Goal: Task Accomplishment & Management: Manage account settings

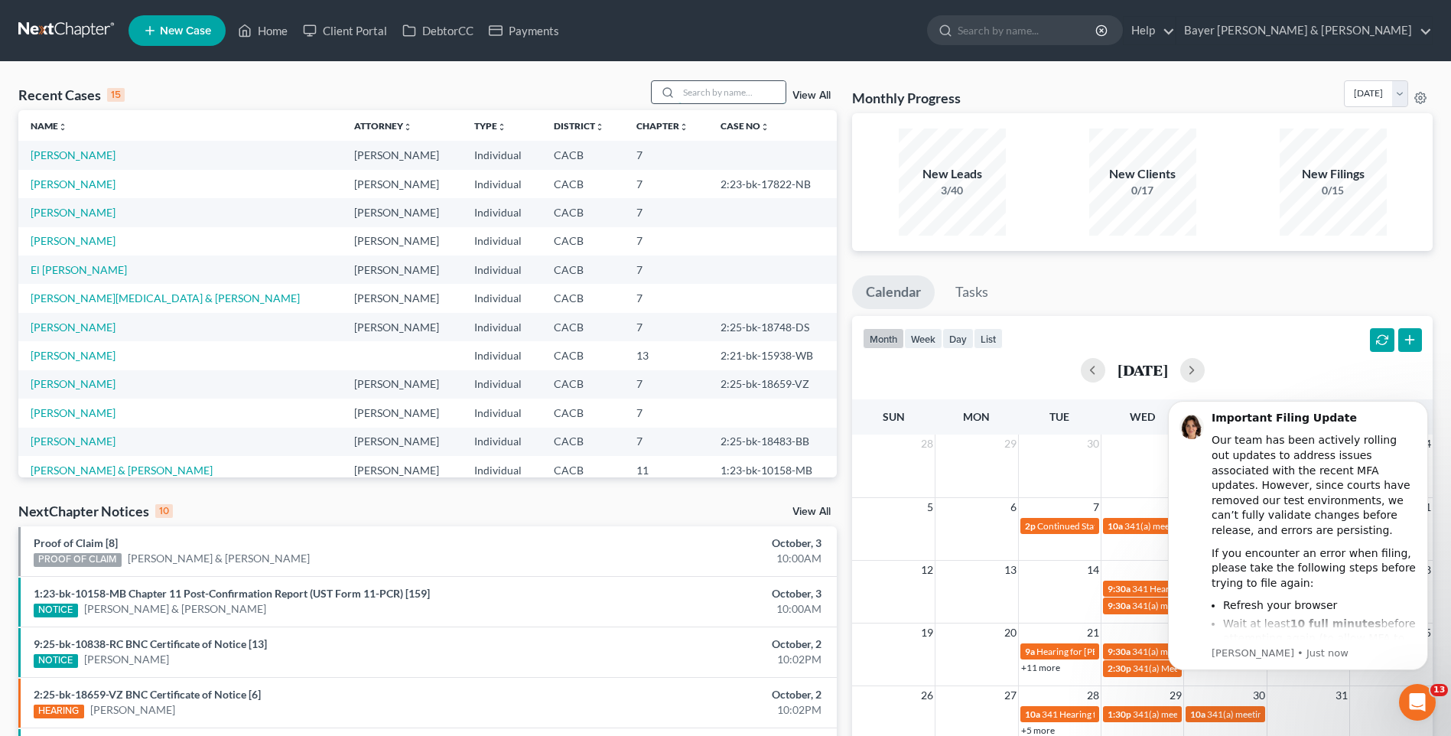
click at [693, 96] on input "search" at bounding box center [732, 92] width 107 height 22
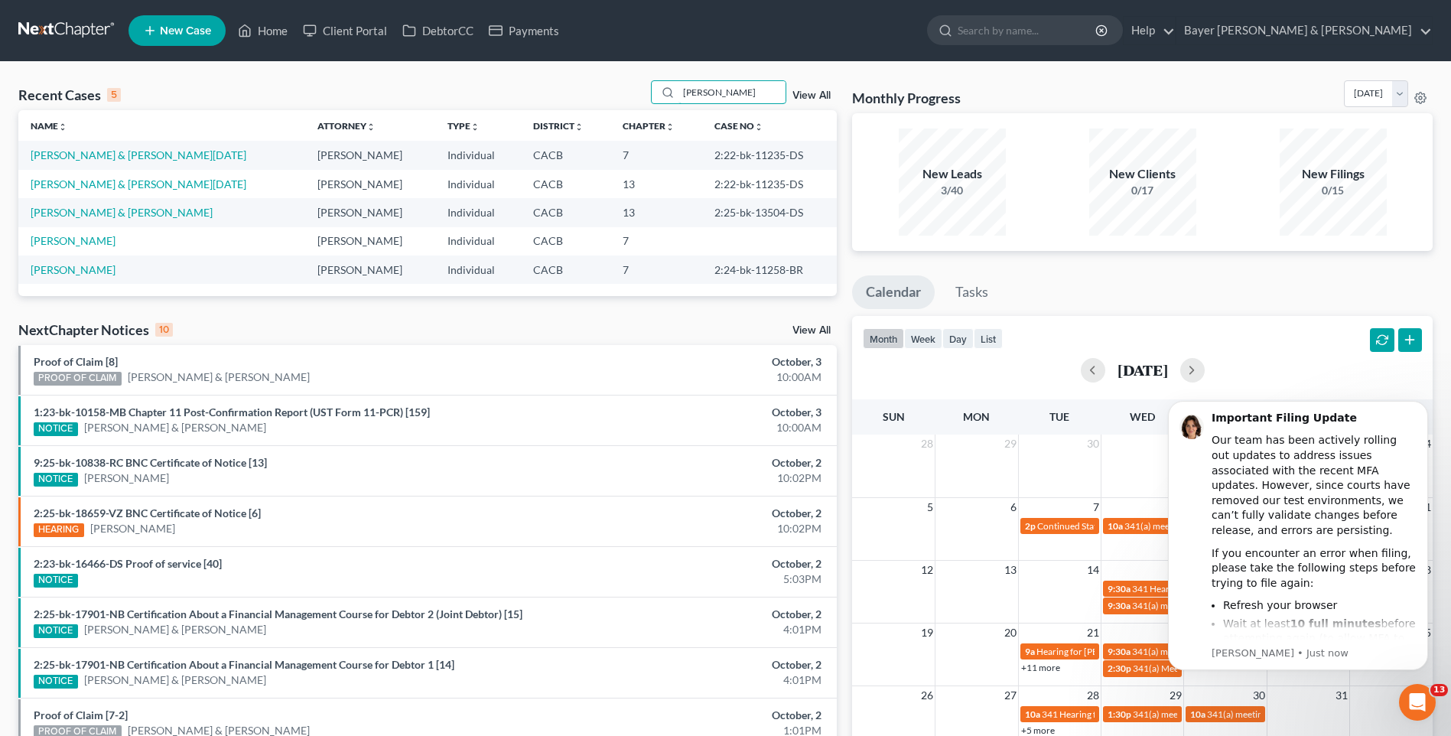
type input "[PERSON_NAME]"
click at [165, 219] on td "[PERSON_NAME] & [PERSON_NAME]" at bounding box center [161, 212] width 287 height 28
click at [178, 211] on link "[PERSON_NAME] & [PERSON_NAME]" at bounding box center [122, 212] width 182 height 13
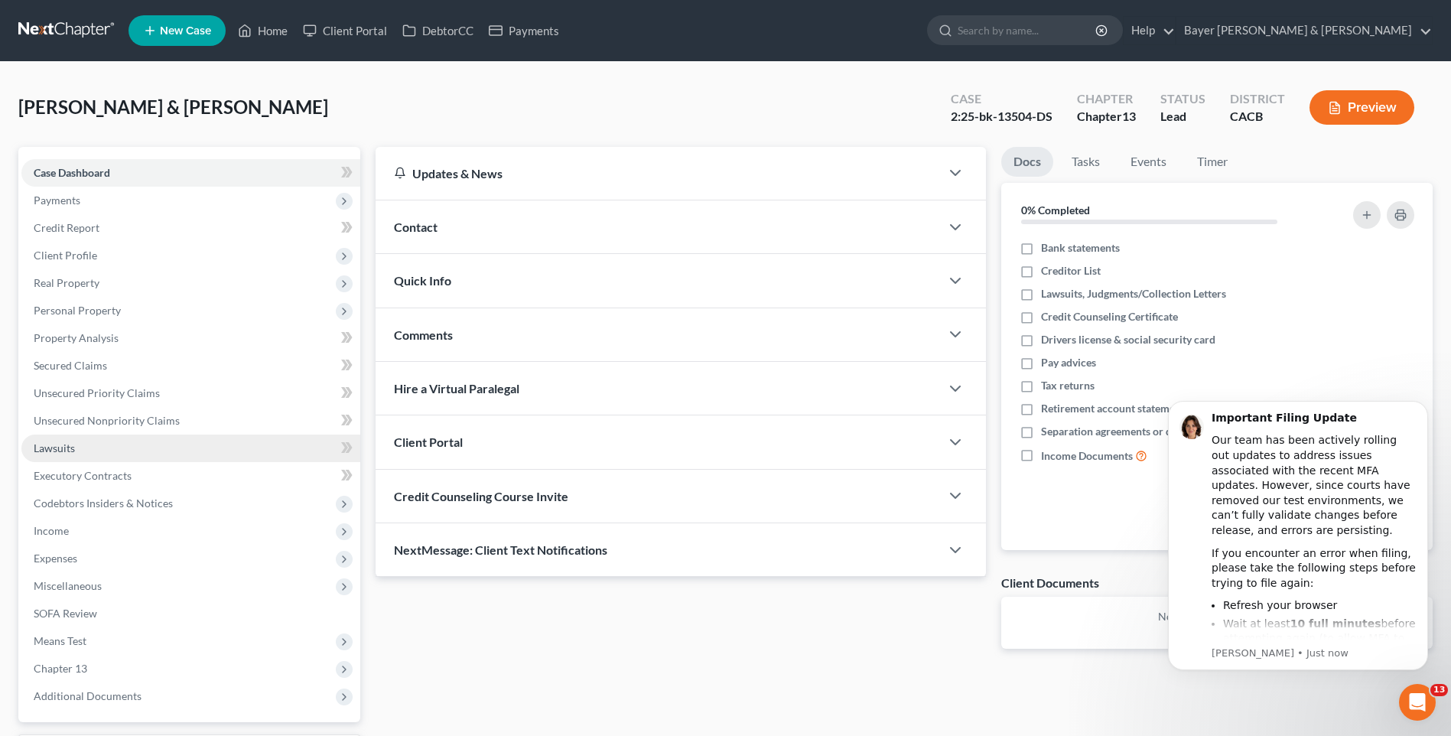
scroll to position [132, 0]
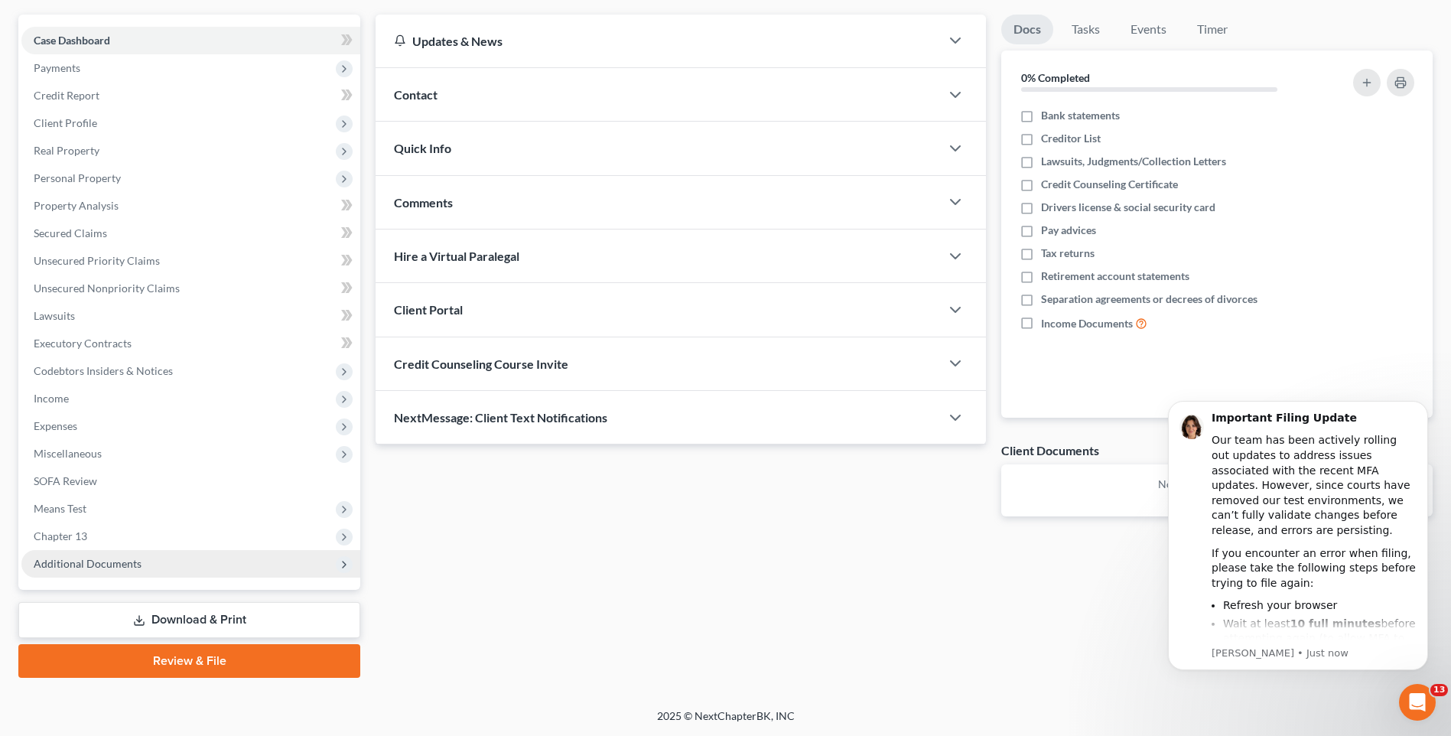
click at [116, 564] on span "Additional Documents" at bounding box center [88, 563] width 108 height 13
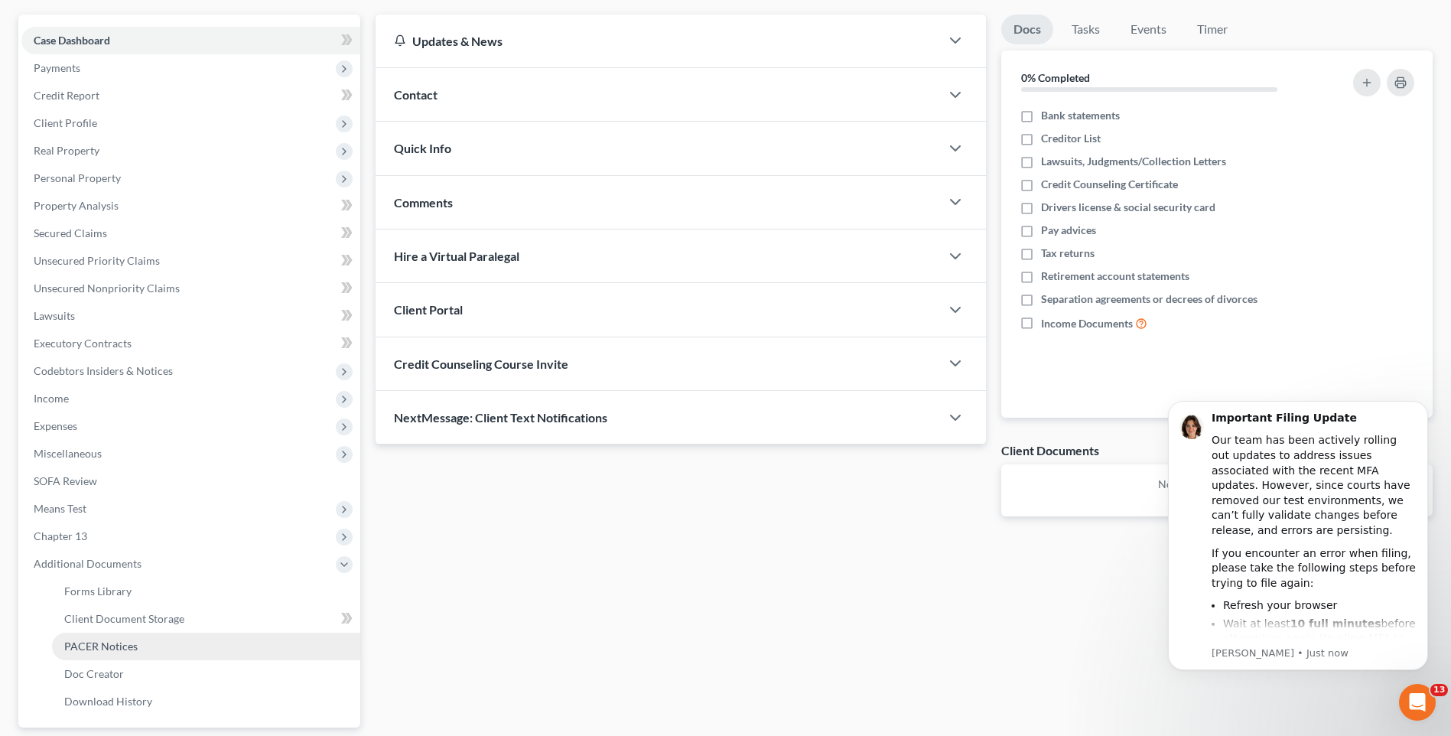
click at [112, 647] on span "PACER Notices" at bounding box center [100, 646] width 73 height 13
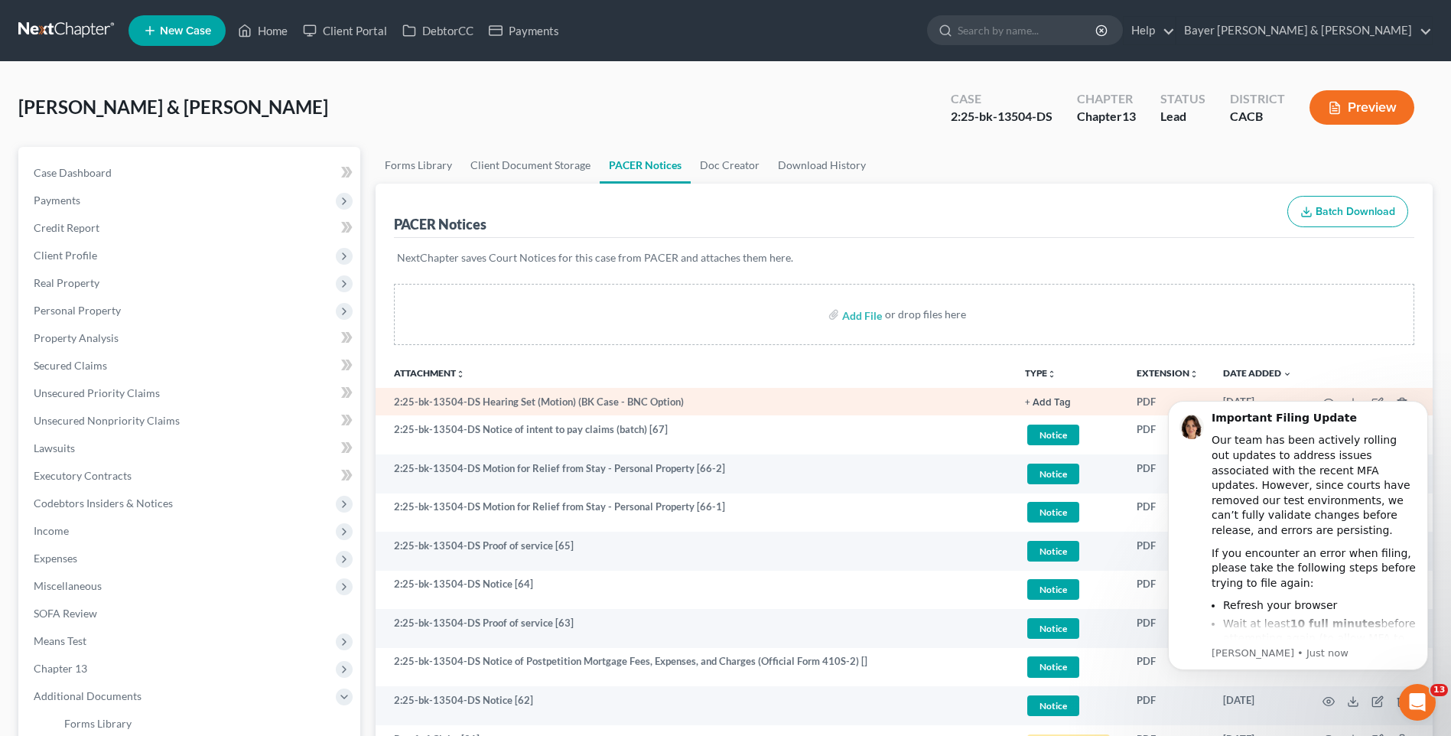
click at [1059, 404] on button "+ Add Tag" at bounding box center [1048, 403] width 46 height 10
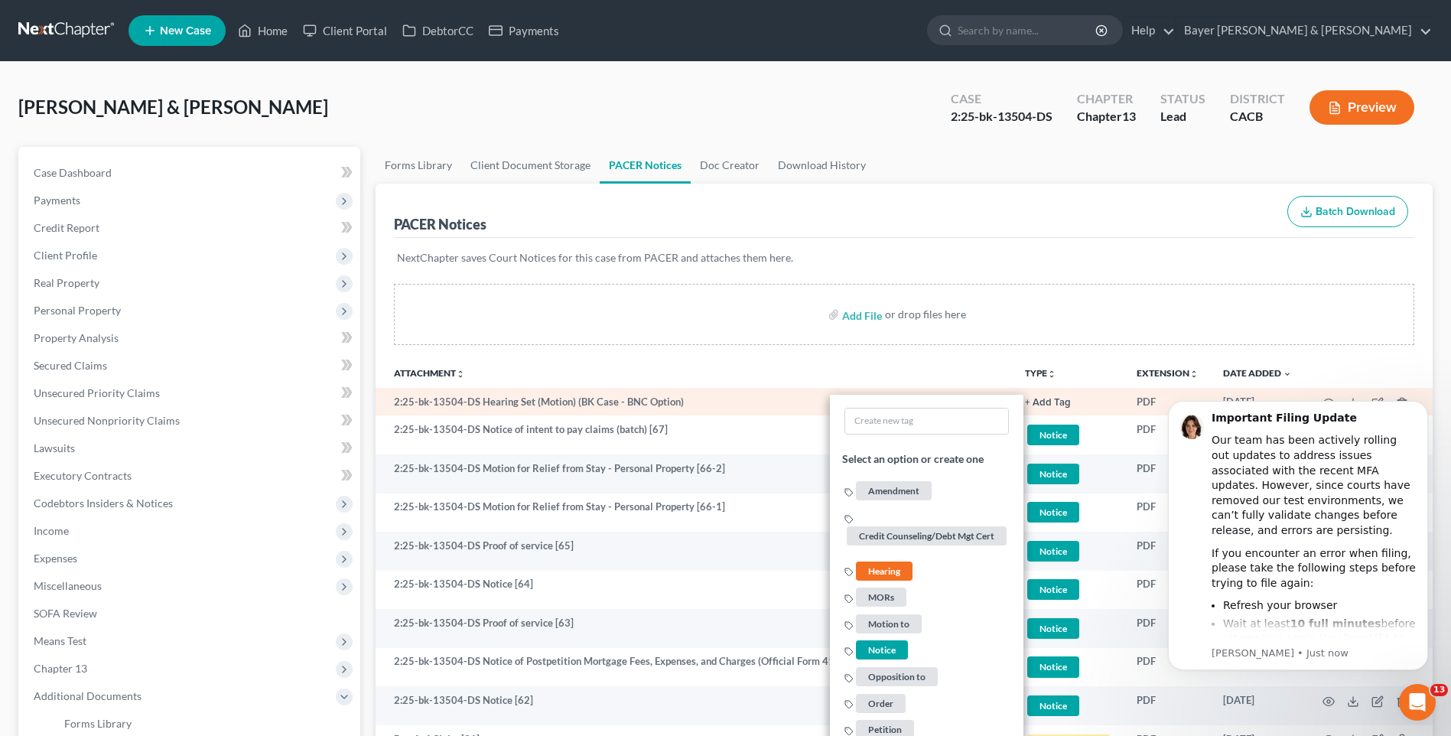
click at [1059, 404] on button "+ Add Tag" at bounding box center [1048, 403] width 46 height 10
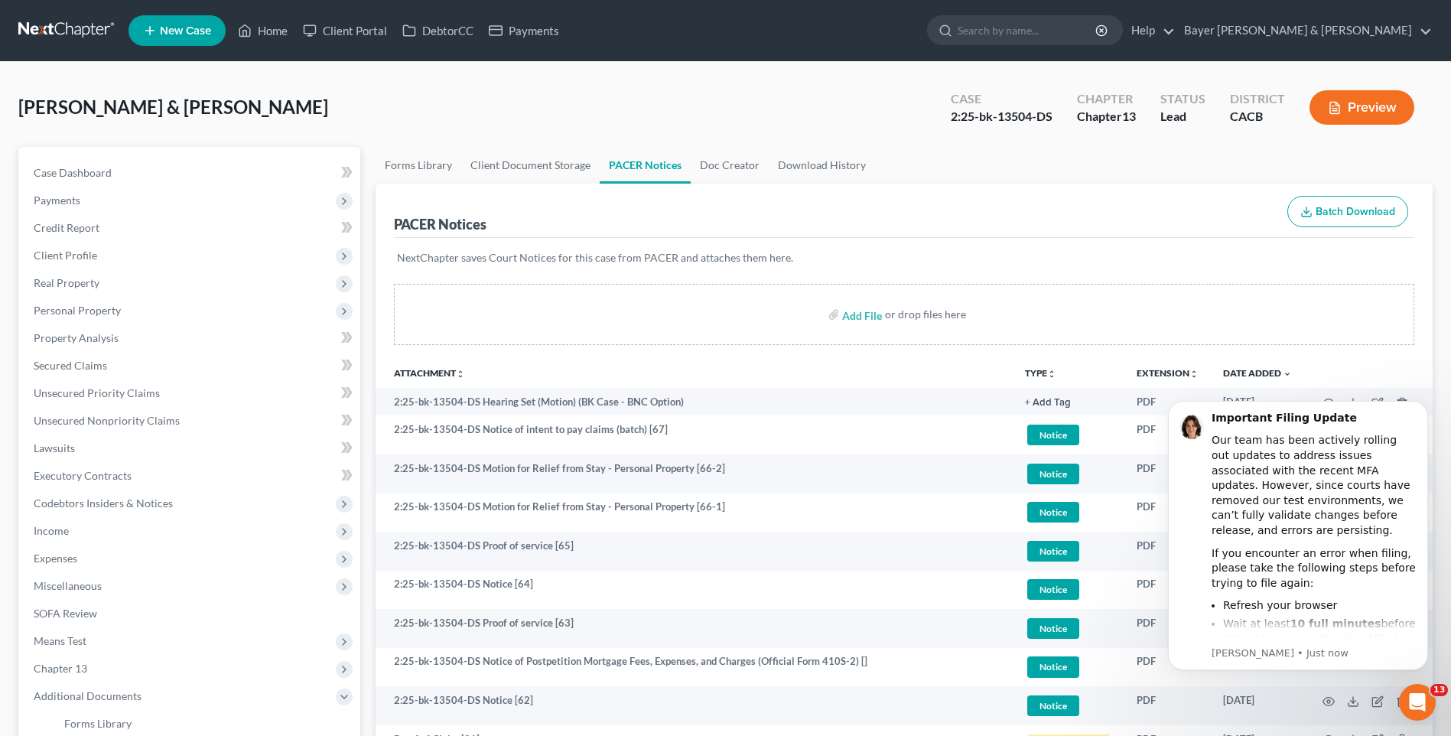
click at [1373, 310] on div "Add File or drop files here" at bounding box center [904, 314] width 1021 height 61
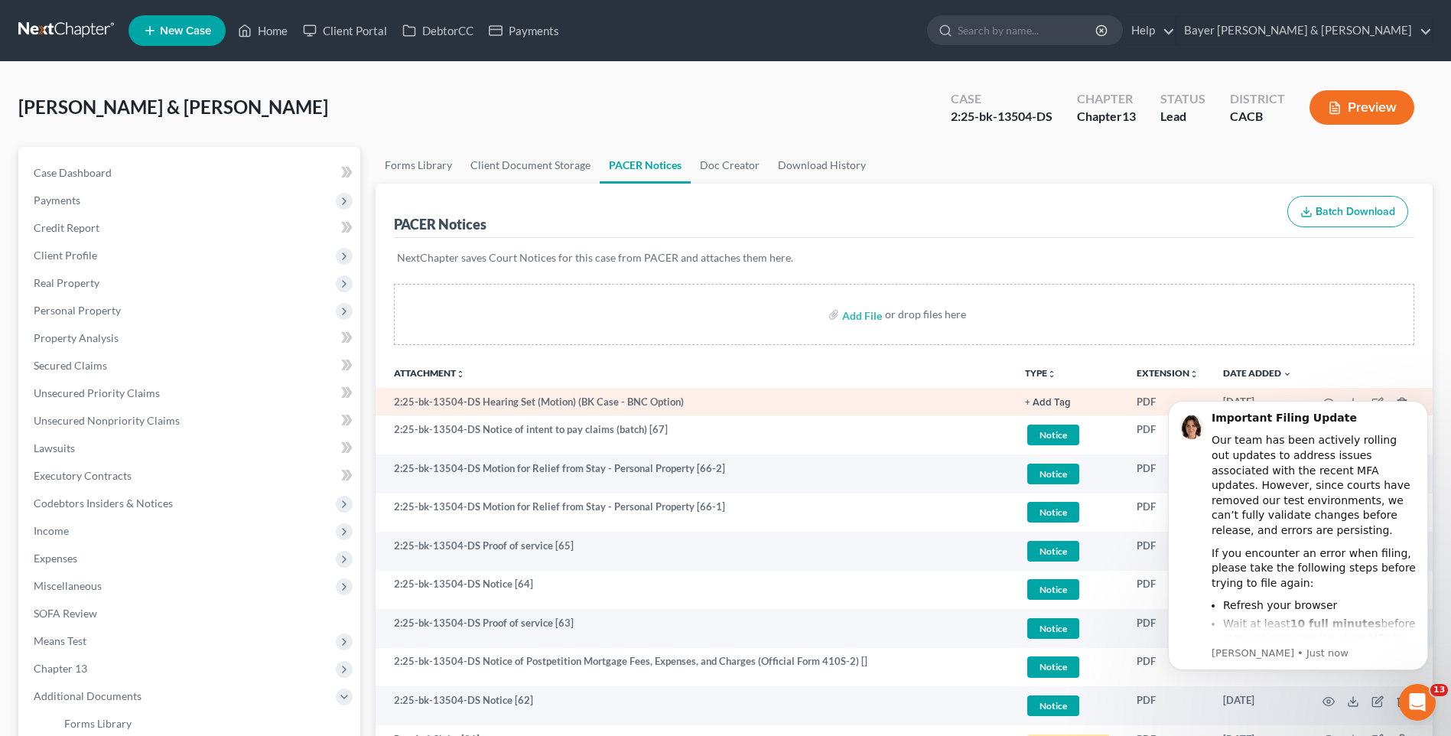
scroll to position [153, 0]
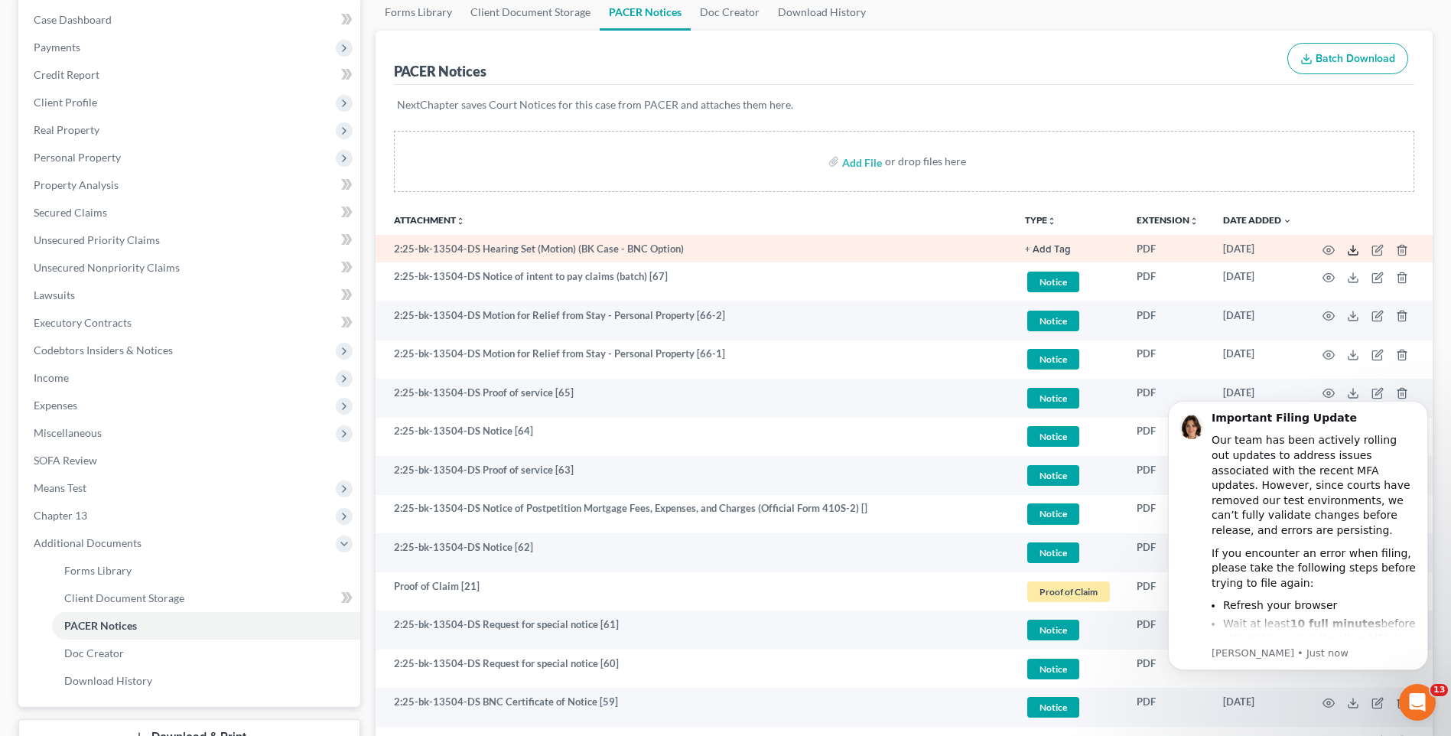
click at [1353, 251] on line at bounding box center [1353, 249] width 0 height 6
click at [1330, 249] on circle "button" at bounding box center [1328, 250] width 3 height 3
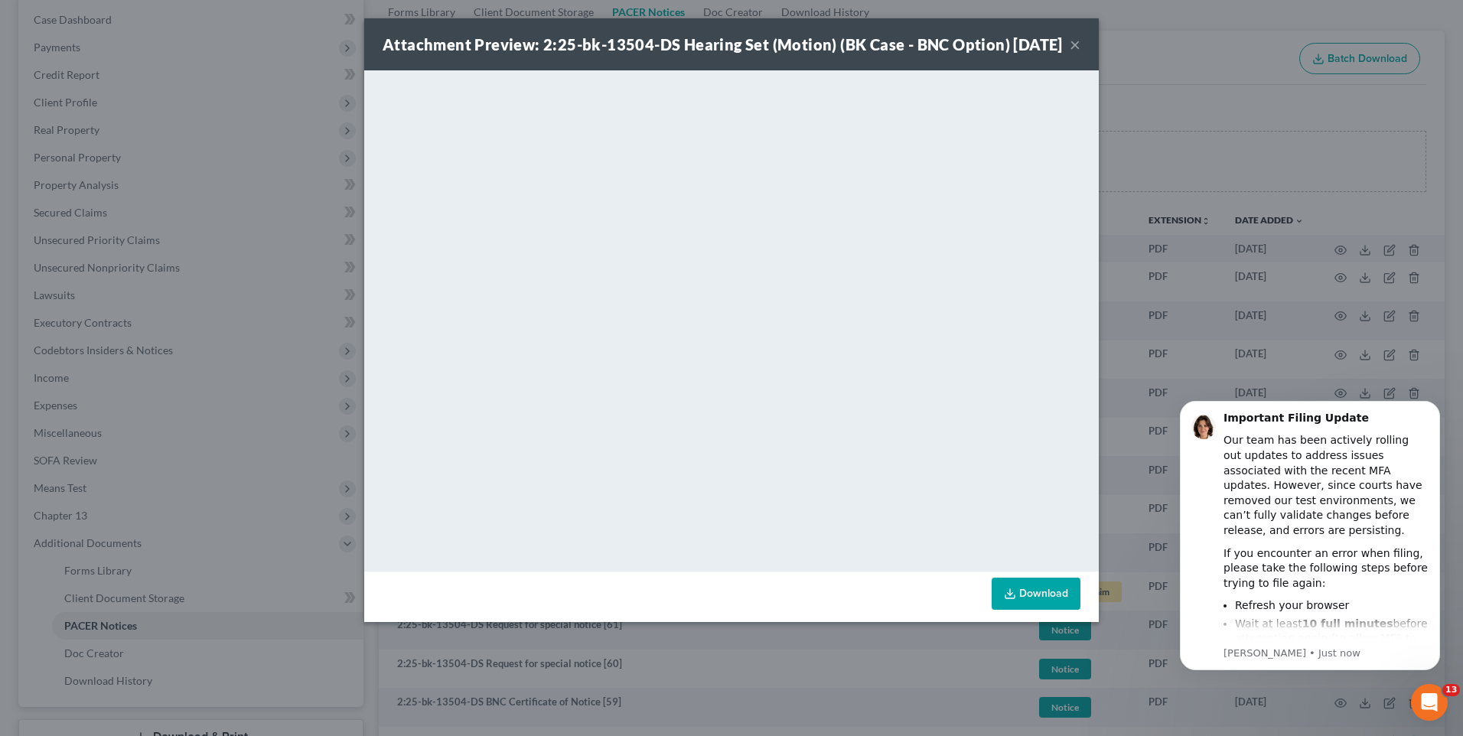
click at [1077, 54] on button "×" at bounding box center [1075, 44] width 11 height 18
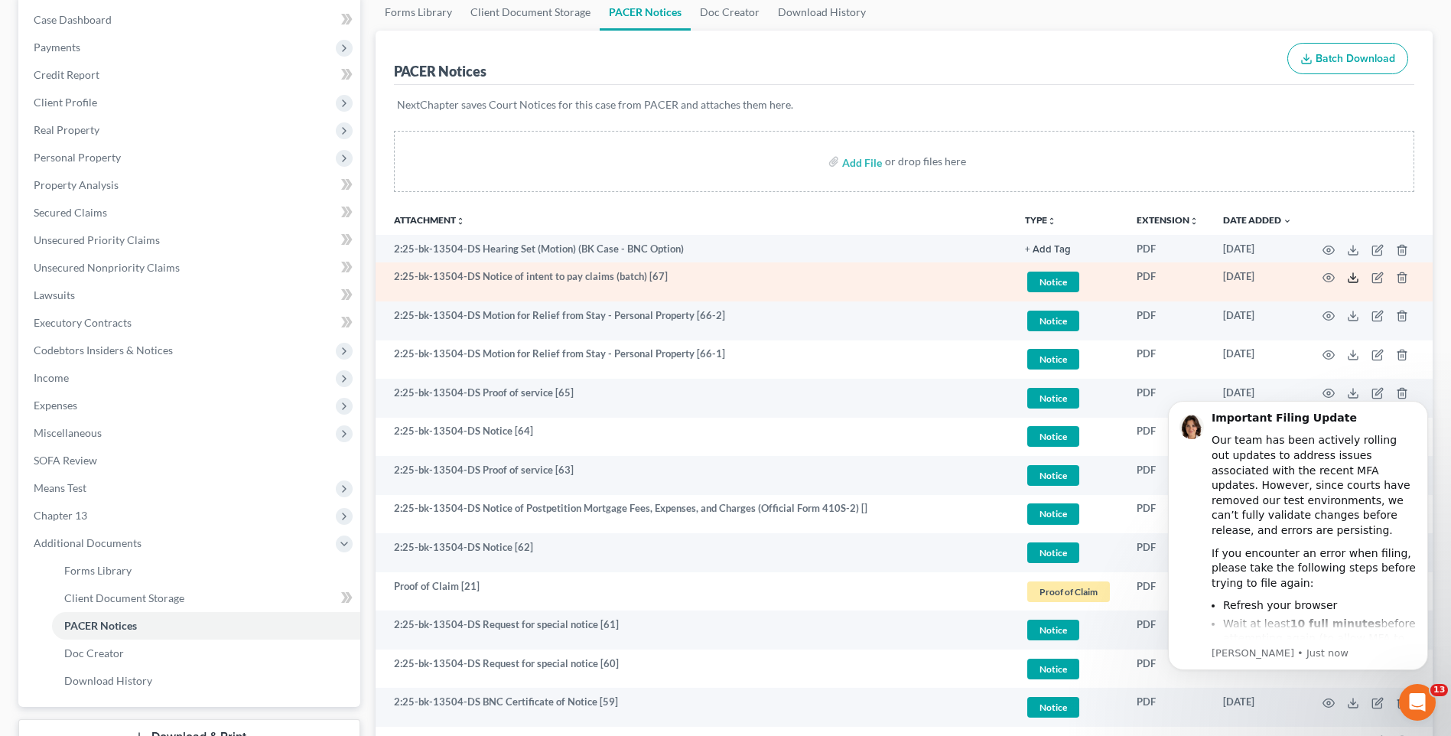
click at [1354, 278] on polyline at bounding box center [1353, 277] width 5 height 2
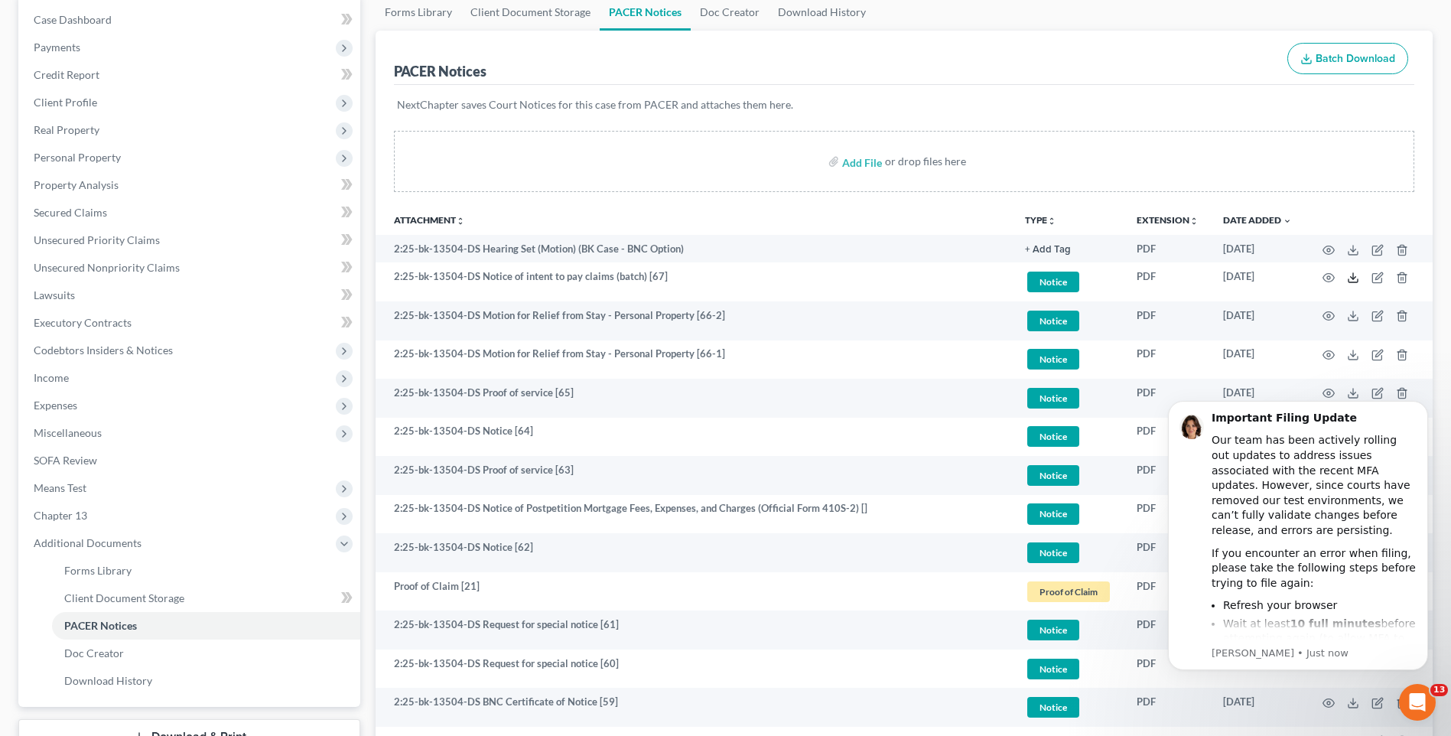
scroll to position [0, 0]
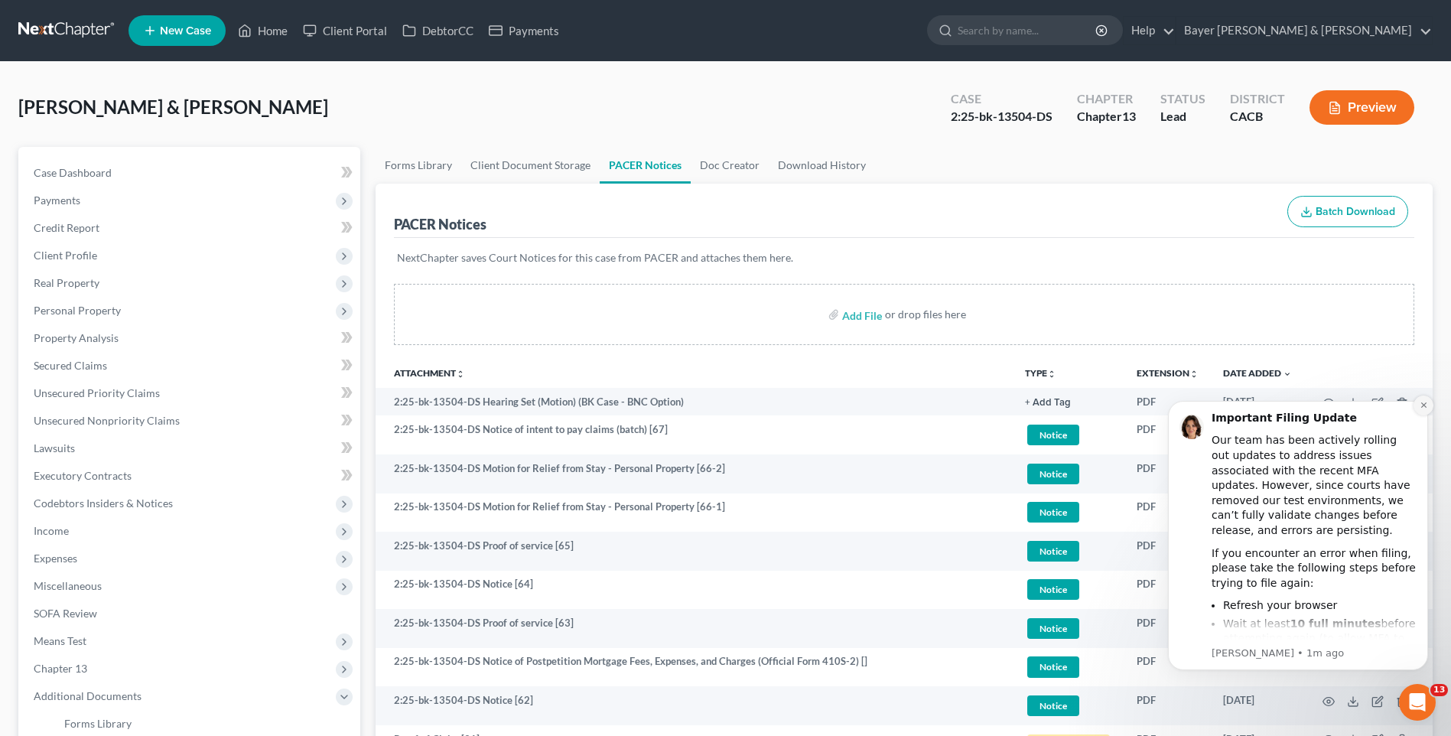
click at [1426, 403] on icon "Dismiss notification" at bounding box center [1423, 404] width 5 height 5
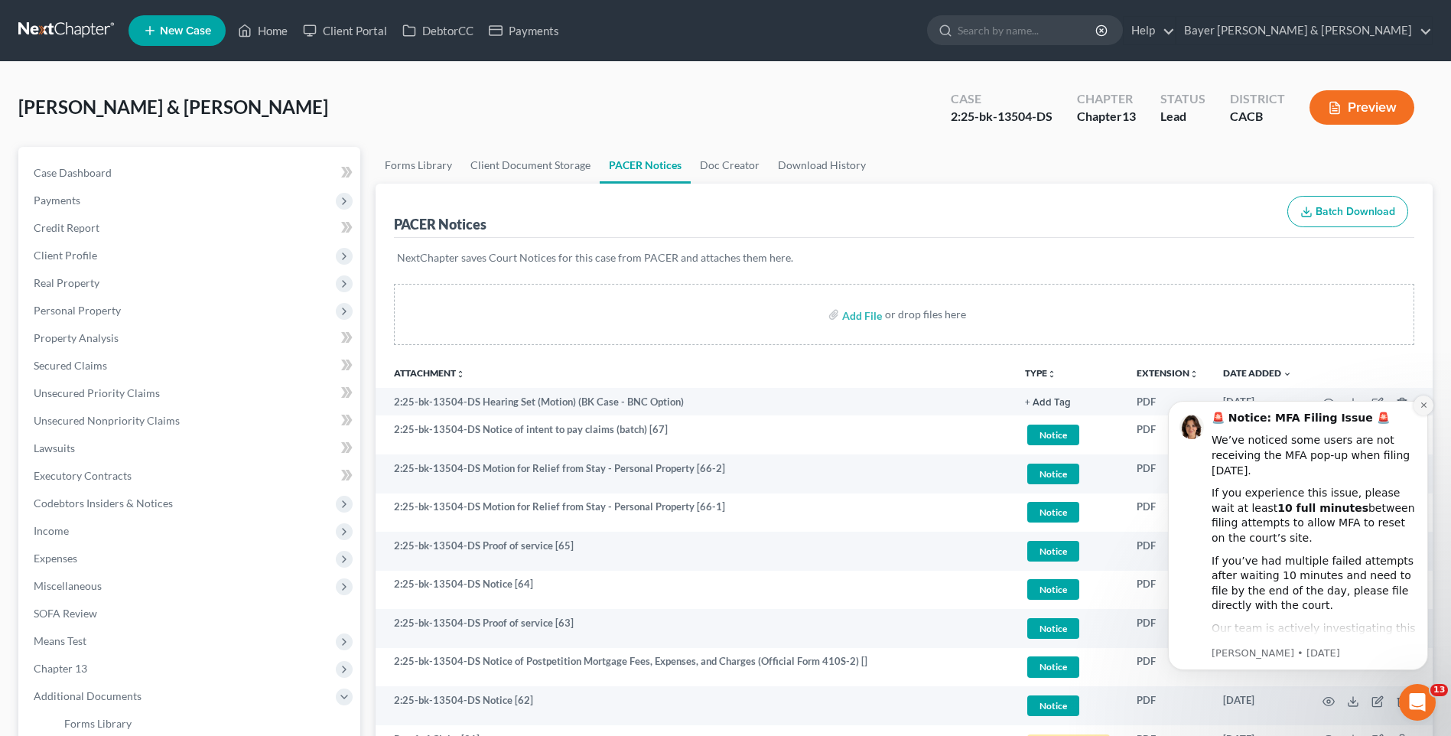
click at [1427, 400] on button "Dismiss notification" at bounding box center [1424, 406] width 20 height 20
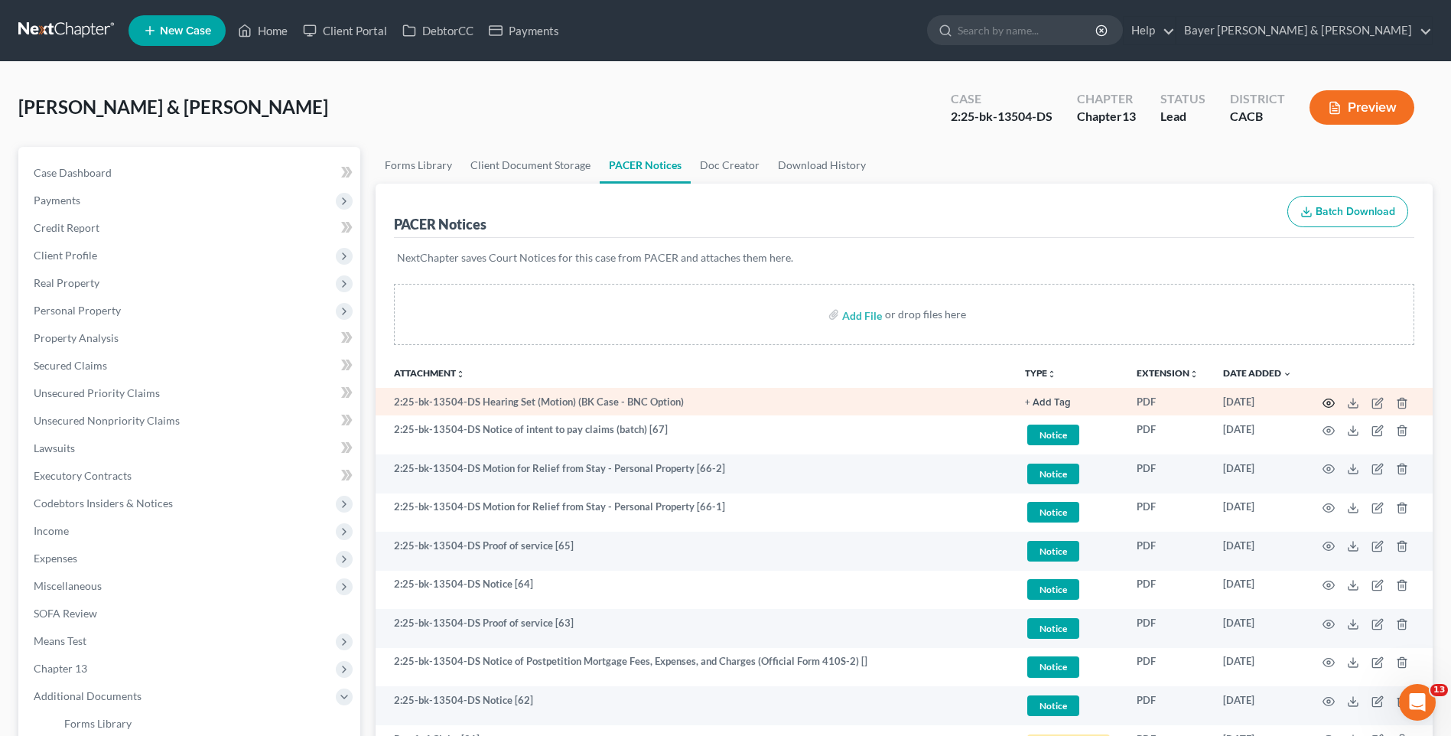
click at [1331, 402] on circle "button" at bounding box center [1328, 403] width 3 height 3
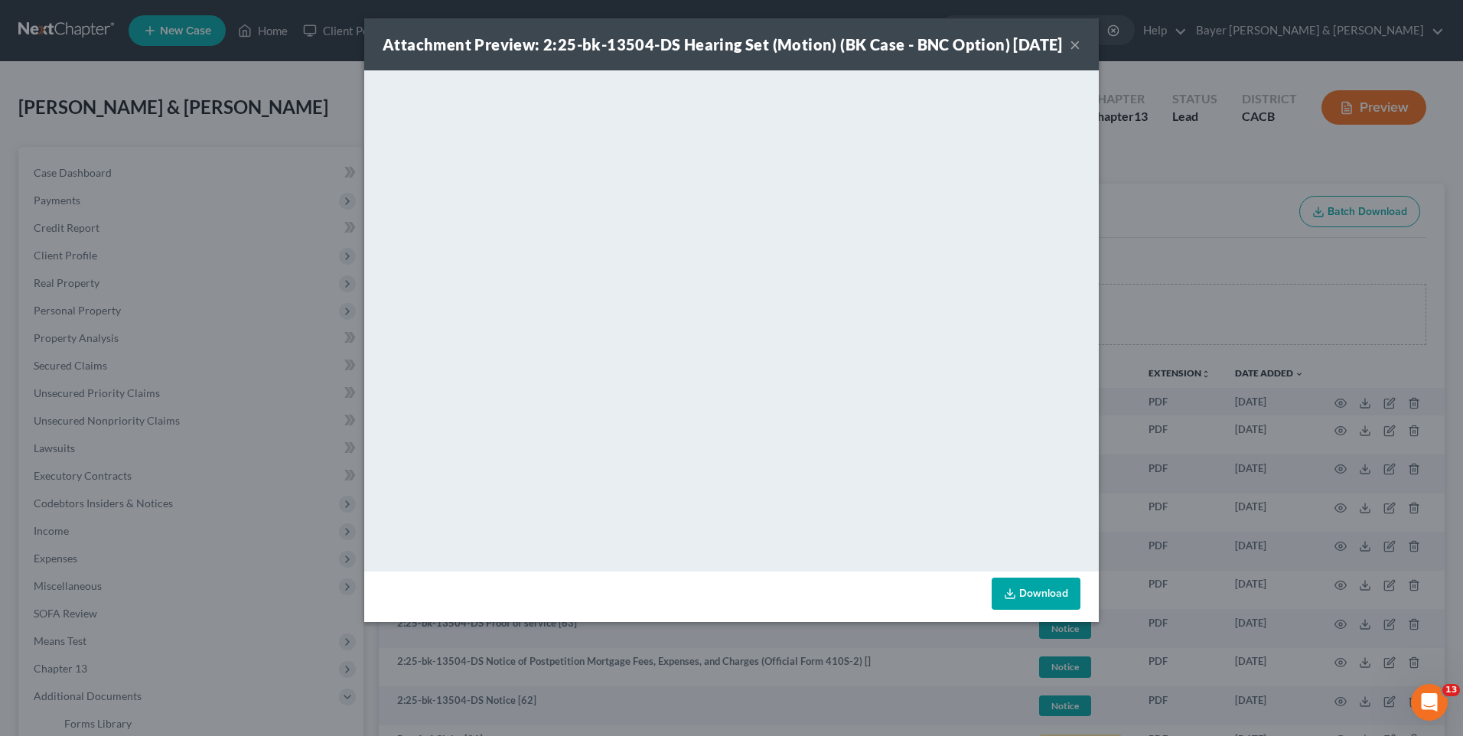
click at [1077, 54] on button "×" at bounding box center [1075, 44] width 11 height 18
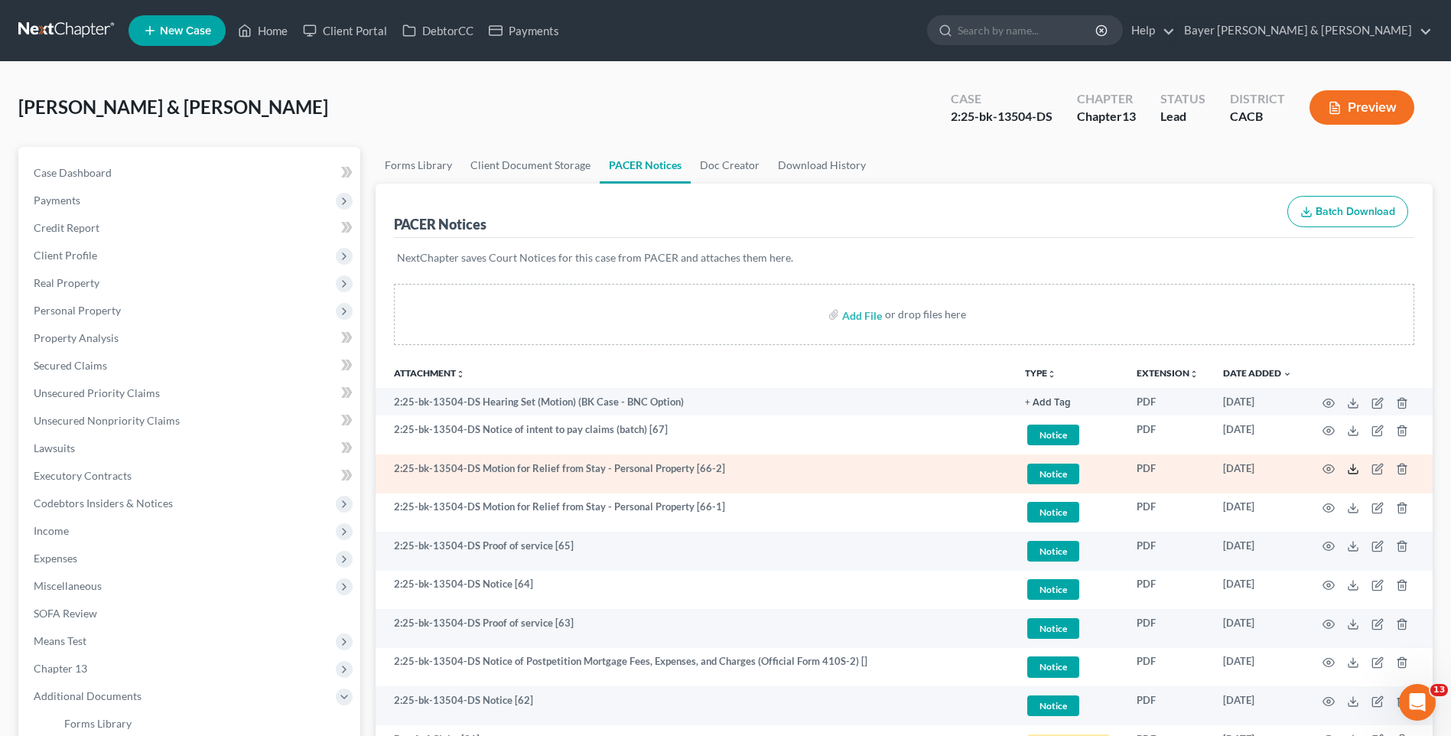
click at [1349, 471] on icon at bounding box center [1353, 472] width 9 height 3
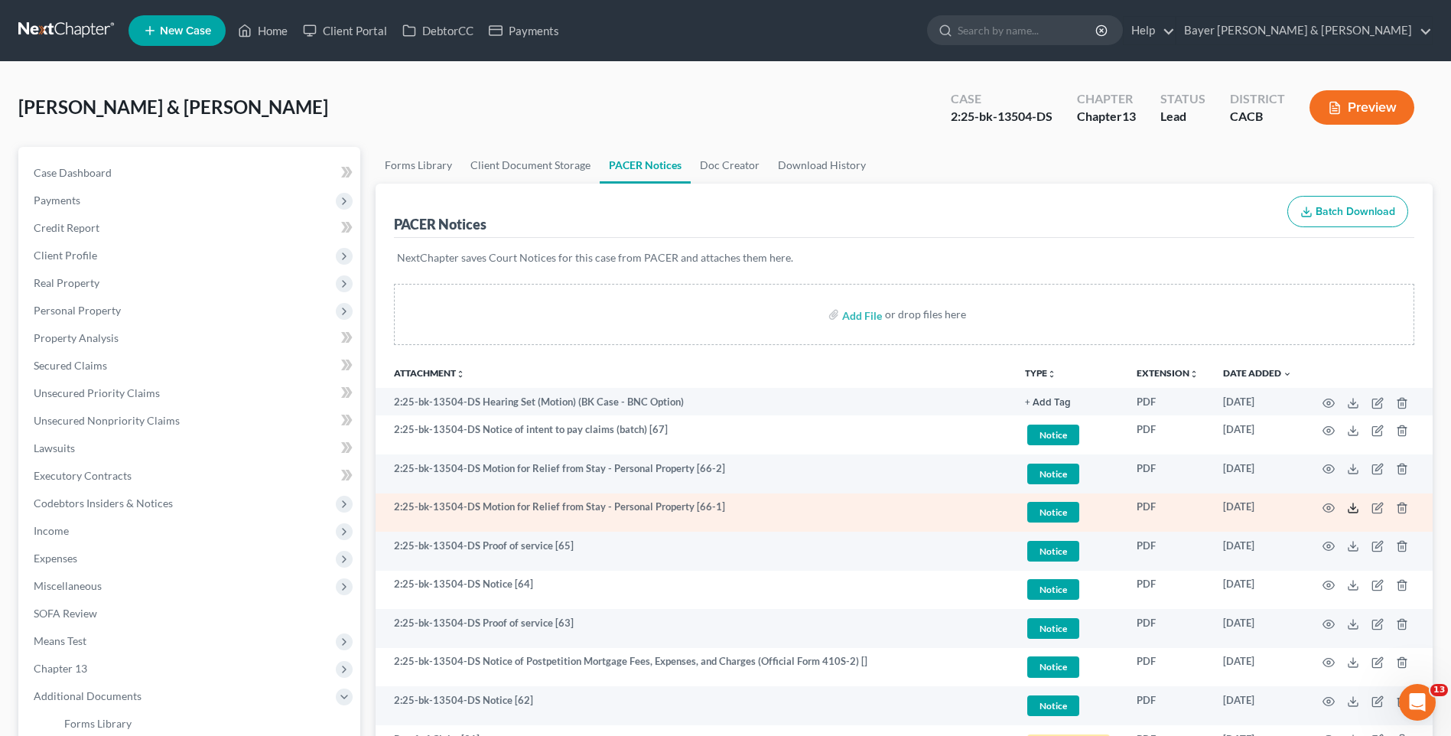
click at [1353, 507] on icon at bounding box center [1353, 508] width 12 height 12
